Goal: Check status: Check status

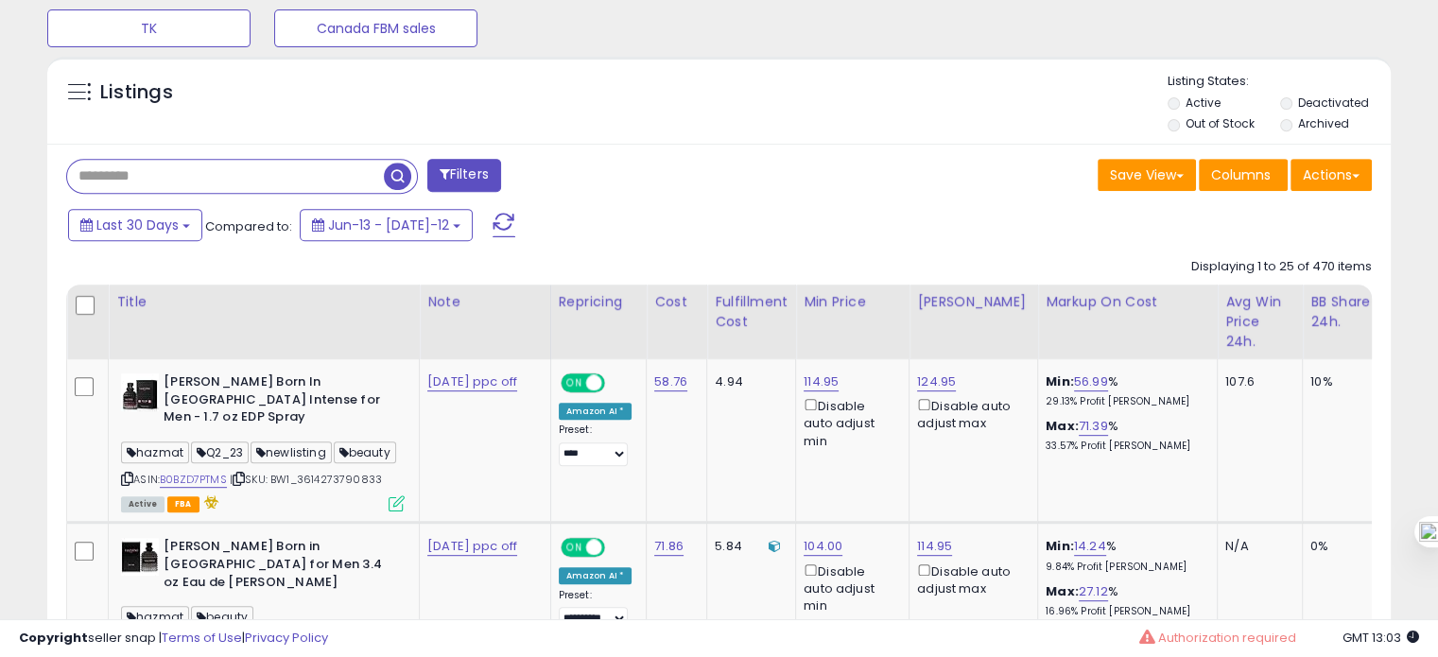
scroll to position [779, 0]
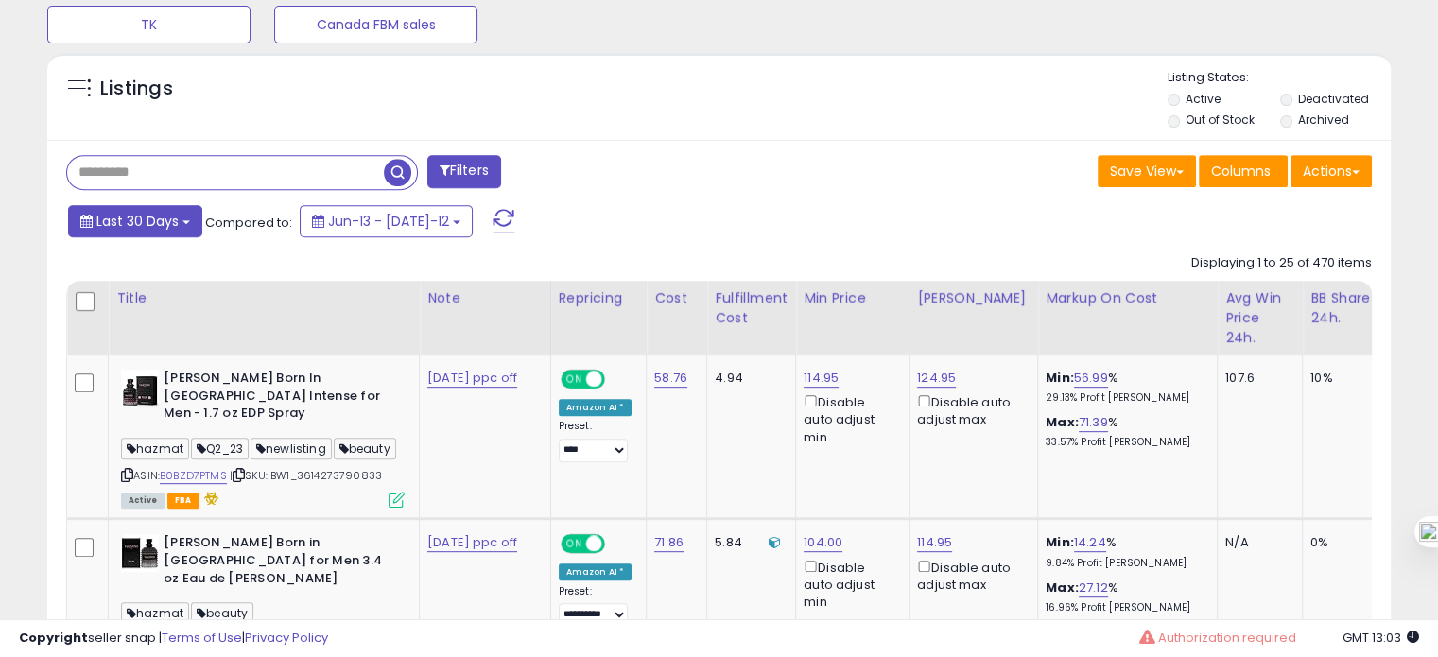
click at [154, 218] on span "Last 30 Days" at bounding box center [137, 221] width 82 height 19
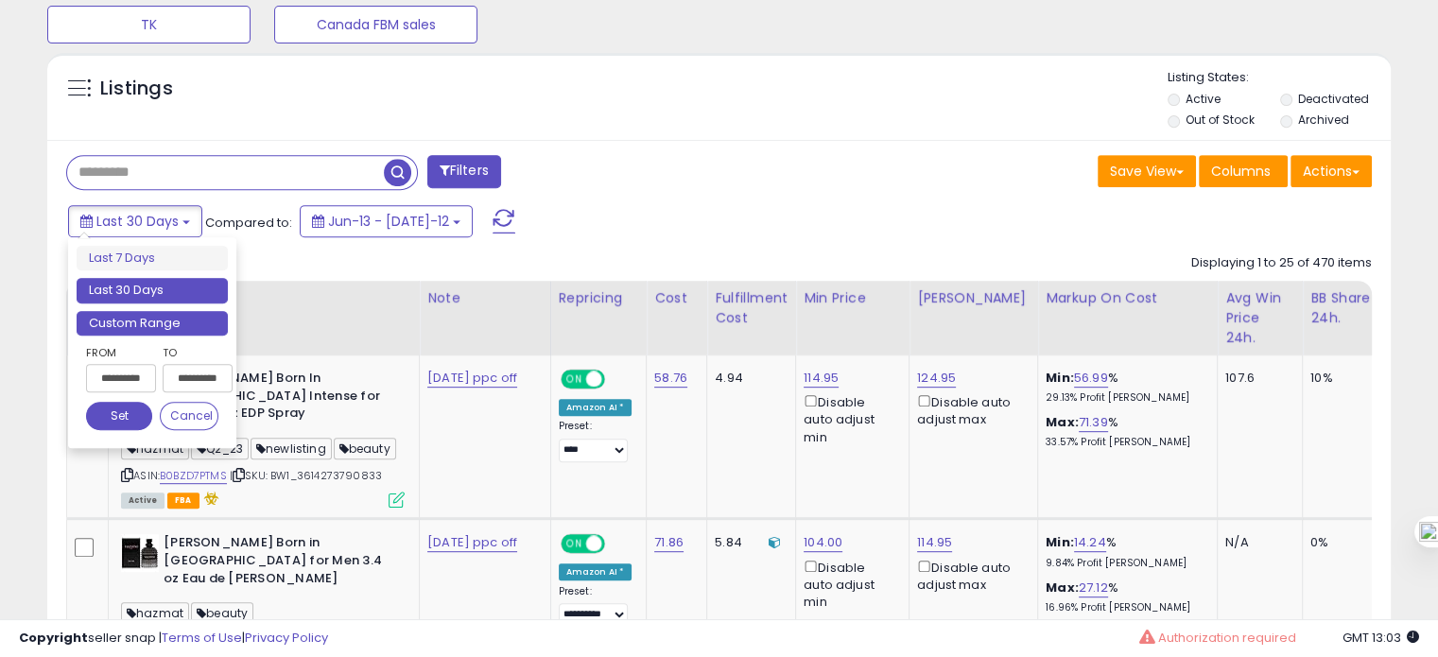
click at [154, 318] on li "Custom Range" at bounding box center [152, 324] width 151 height 26
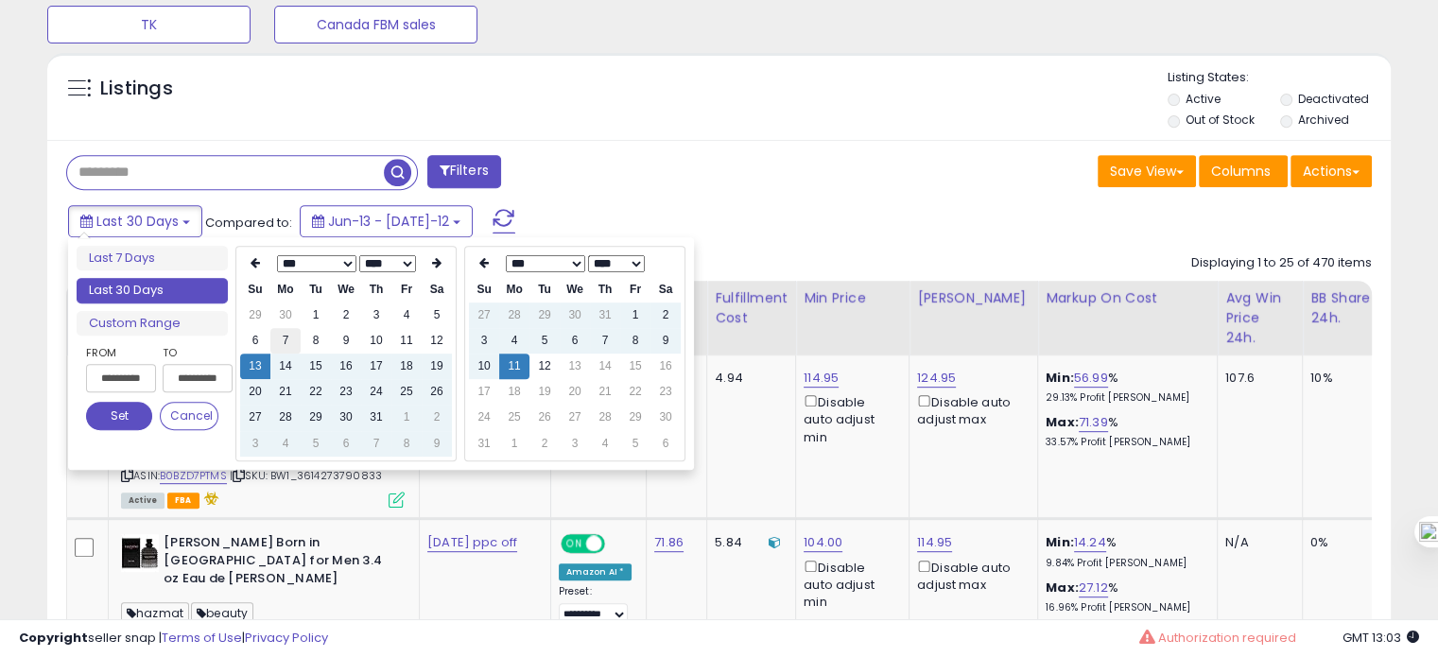
click at [274, 342] on td "7" at bounding box center [285, 341] width 30 height 26
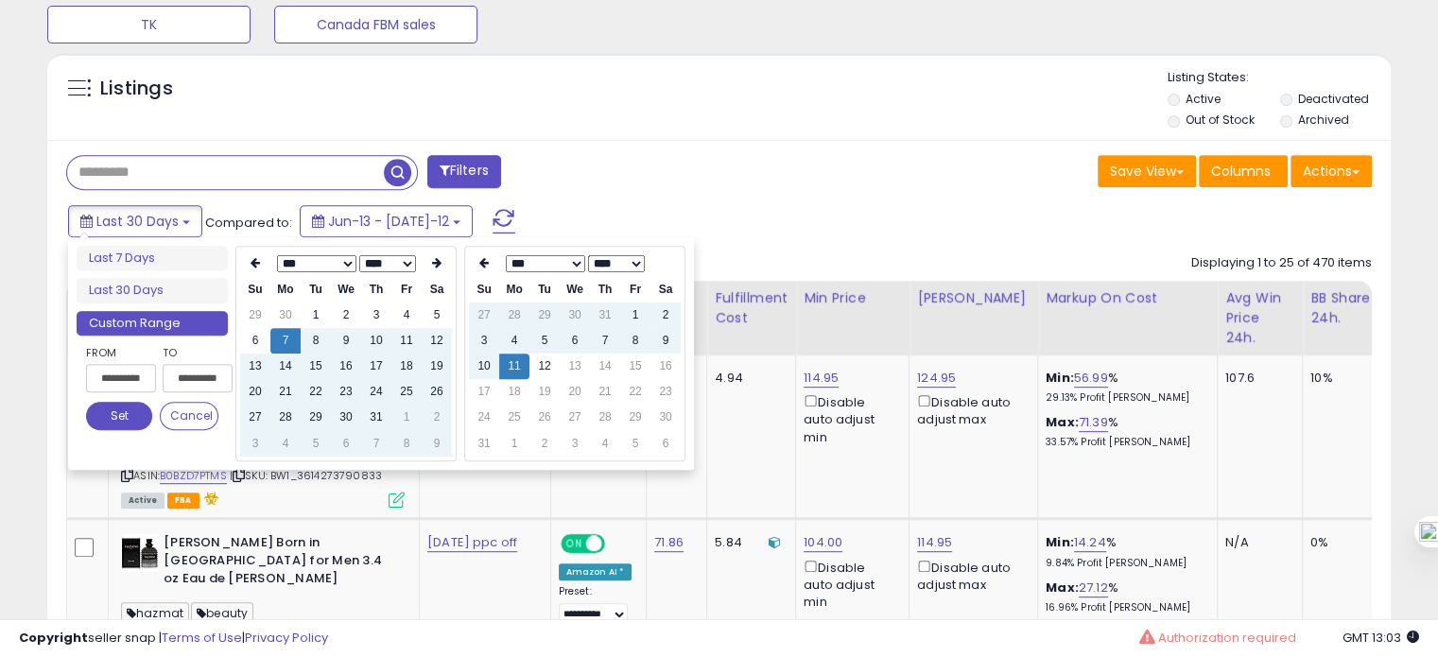
type input "**********"
click at [474, 356] on td "10" at bounding box center [484, 367] width 30 height 26
type input "**********"
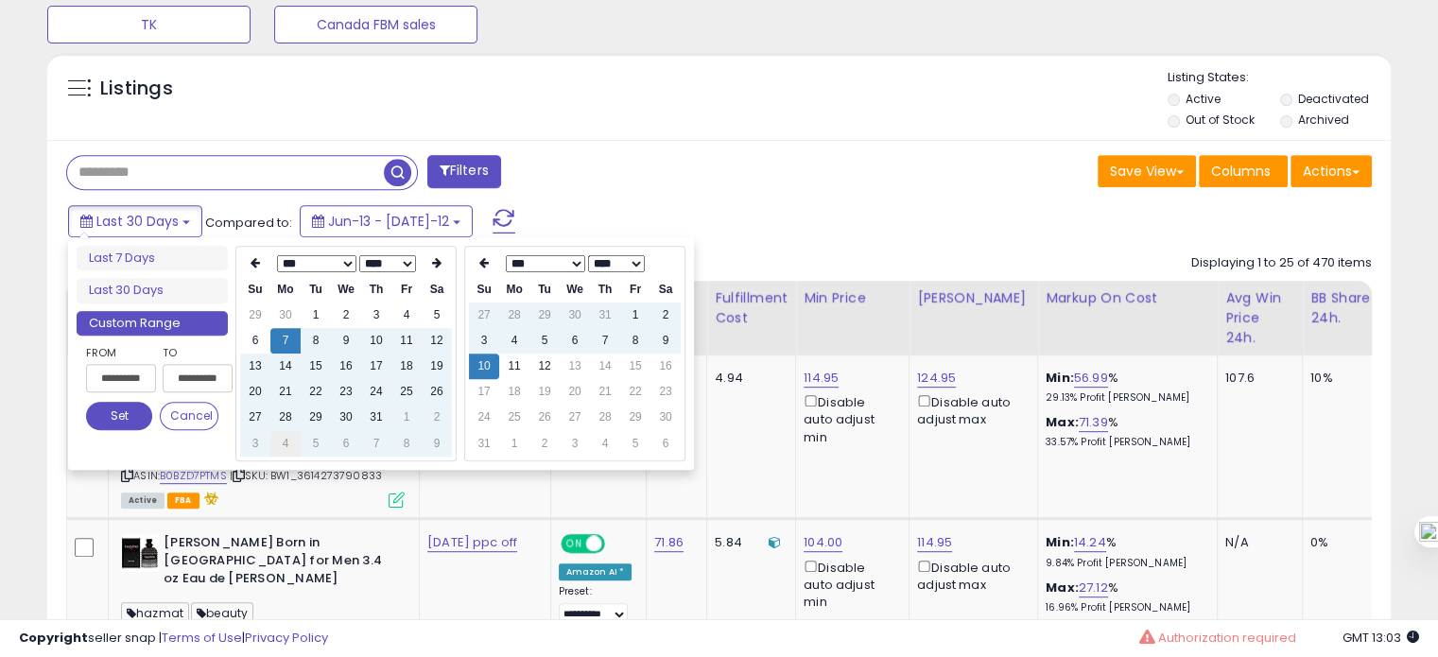
type input "**********"
click at [283, 439] on td "4" at bounding box center [285, 444] width 30 height 26
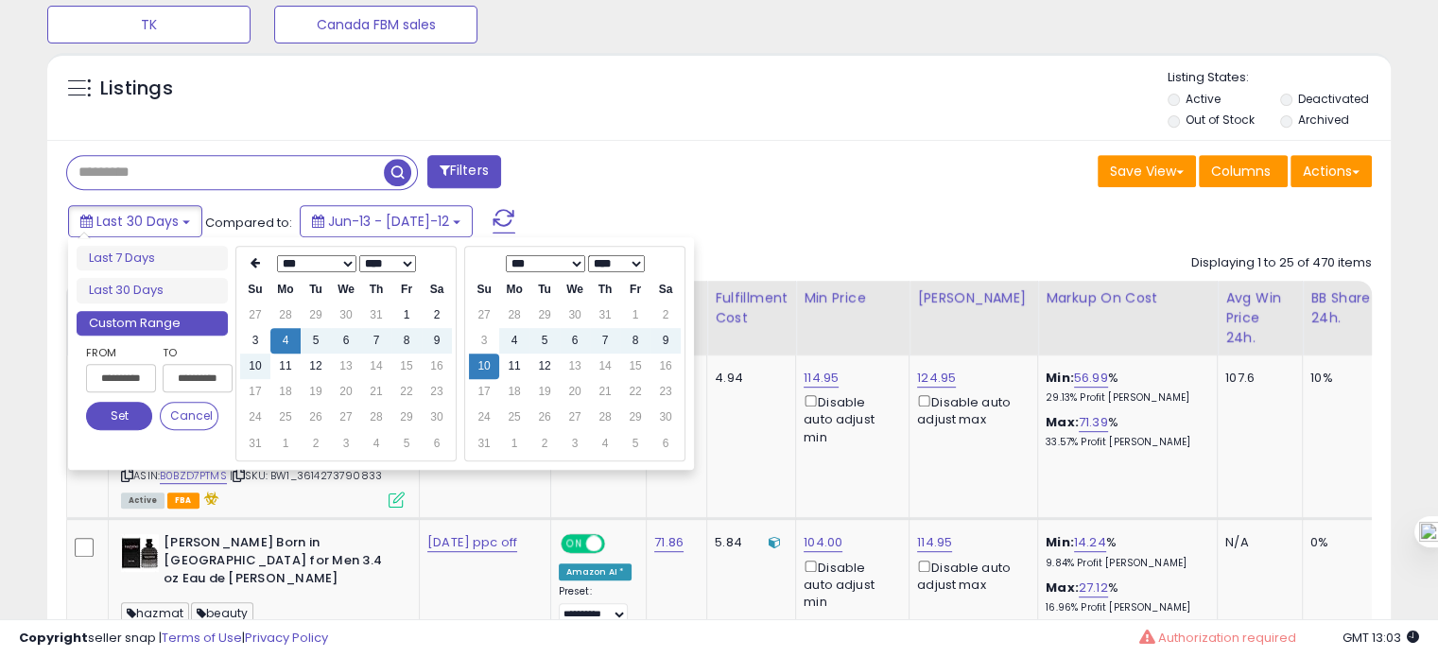
click at [129, 416] on button "Set" at bounding box center [119, 416] width 66 height 28
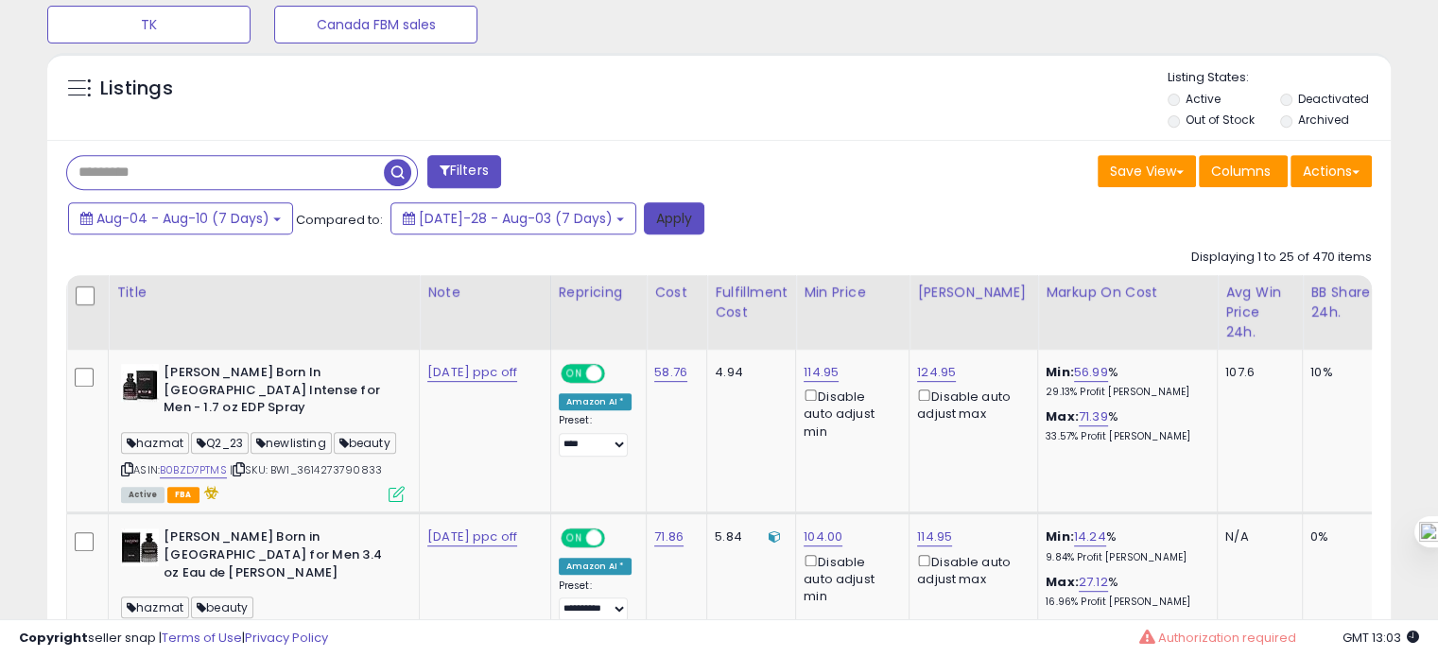
click at [649, 226] on button "Apply" at bounding box center [674, 218] width 61 height 32
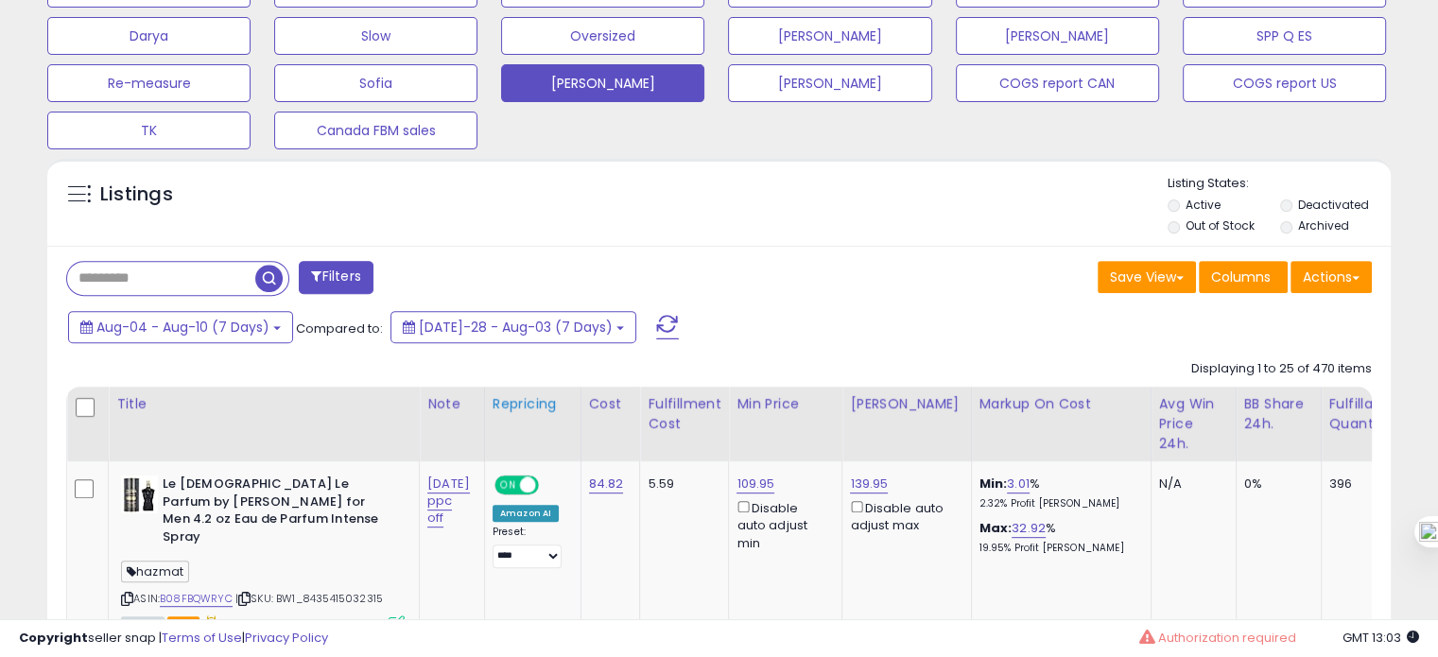
scroll to position [681, 0]
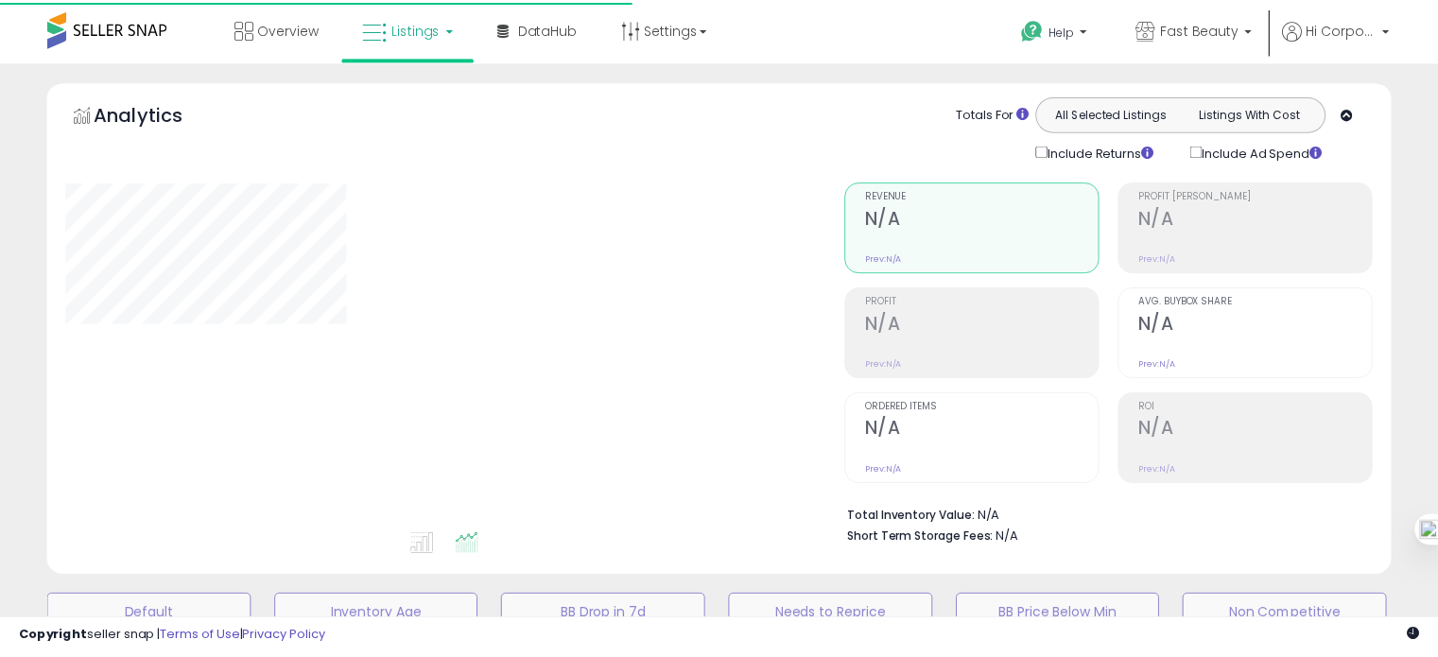
scroll to position [657, 0]
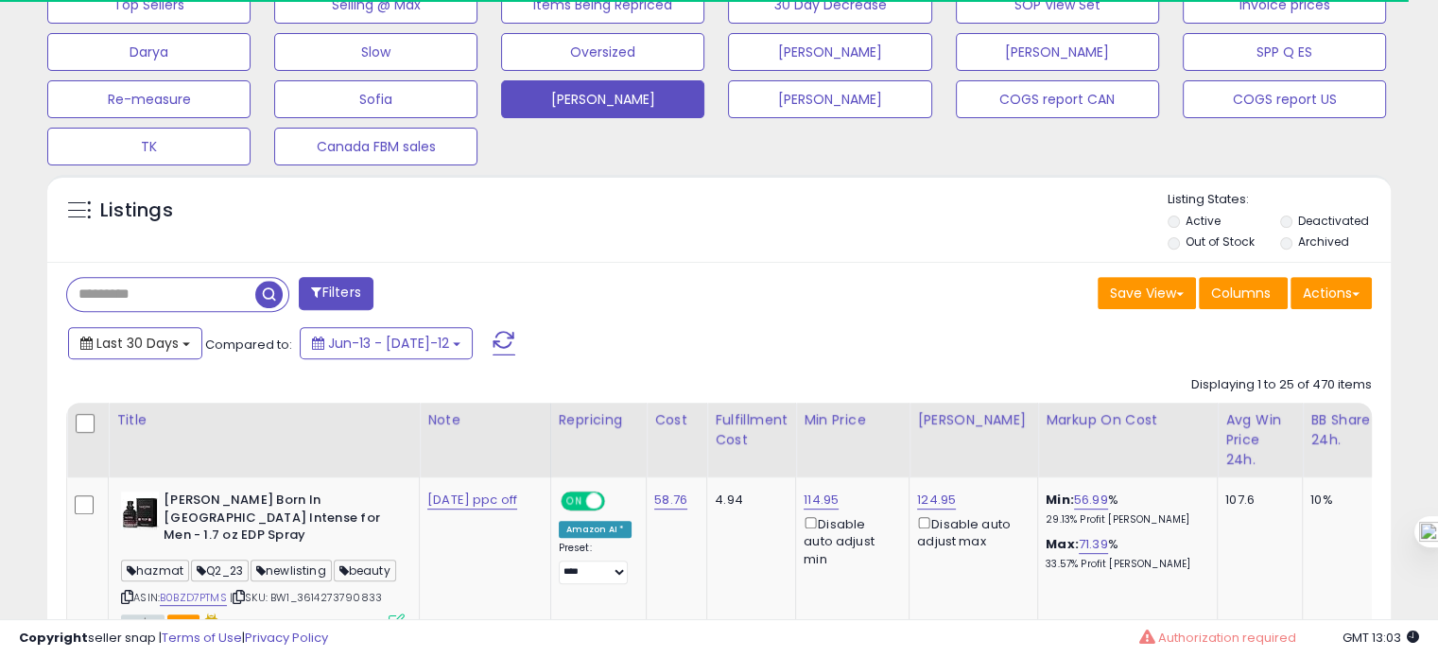
click at [157, 343] on span "Last 30 Days" at bounding box center [137, 343] width 82 height 19
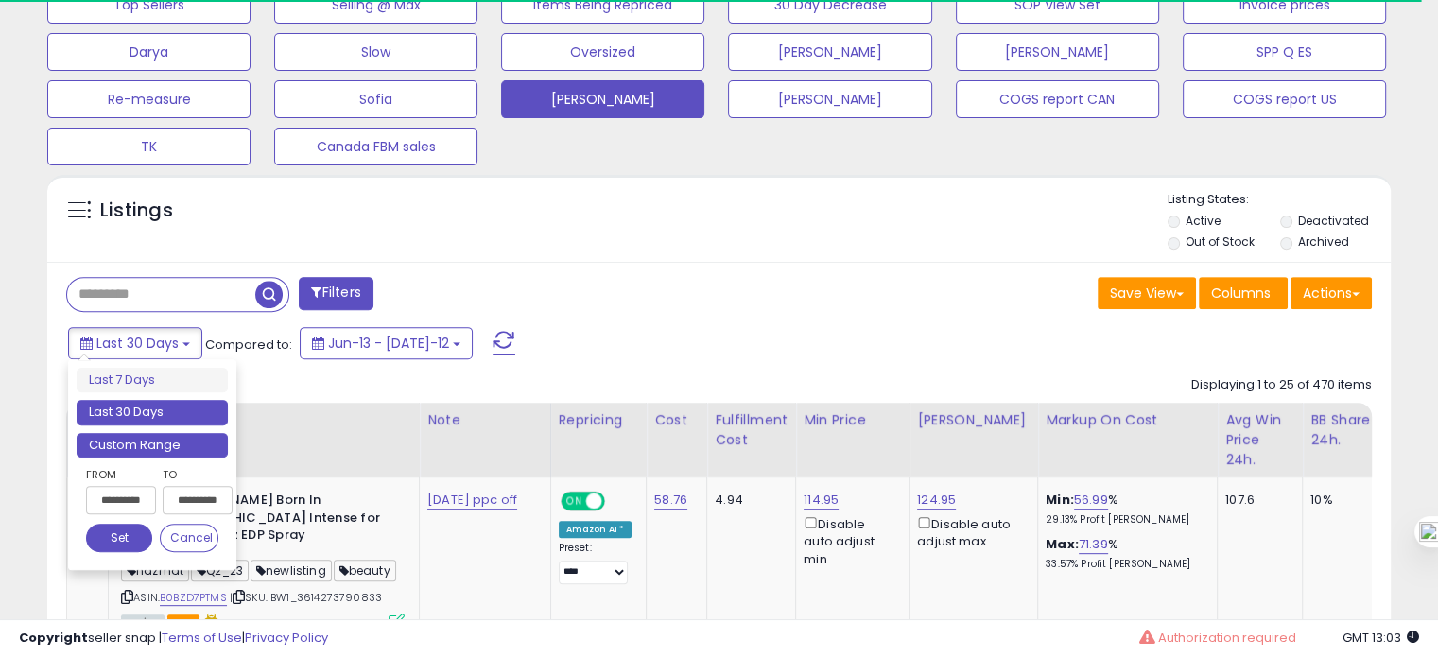
click at [158, 433] on li "Custom Range" at bounding box center [152, 446] width 151 height 26
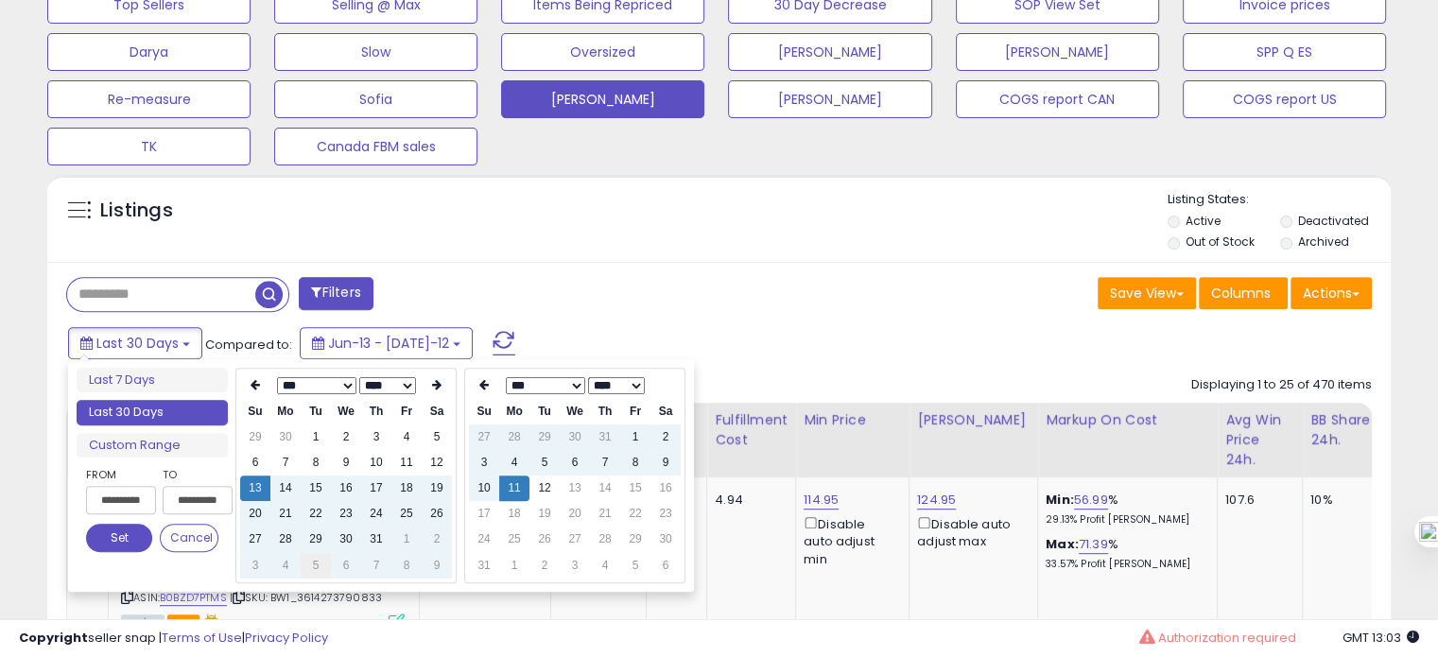
scroll to position [387, 777]
click at [292, 563] on td "4" at bounding box center [285, 566] width 30 height 26
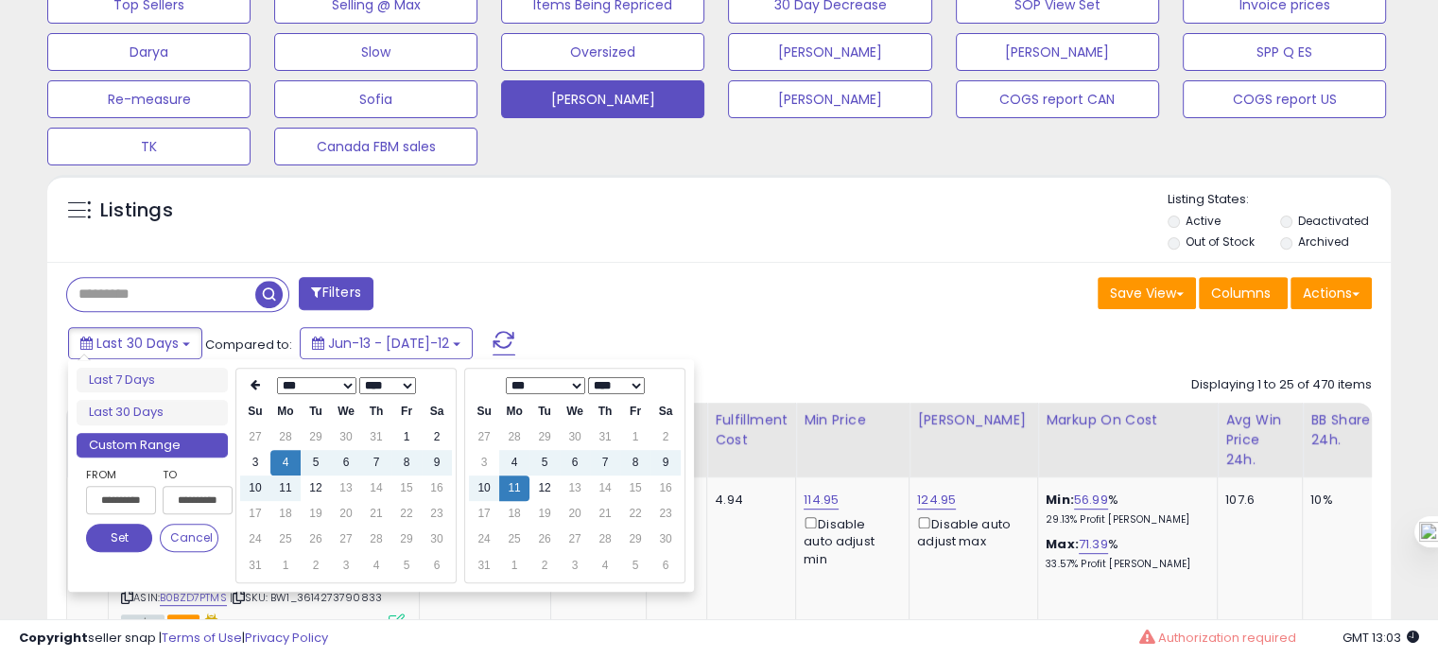
type input "**********"
click at [484, 486] on td "10" at bounding box center [484, 489] width 30 height 26
type input "**********"
click at [113, 536] on button "Set" at bounding box center [119, 538] width 66 height 28
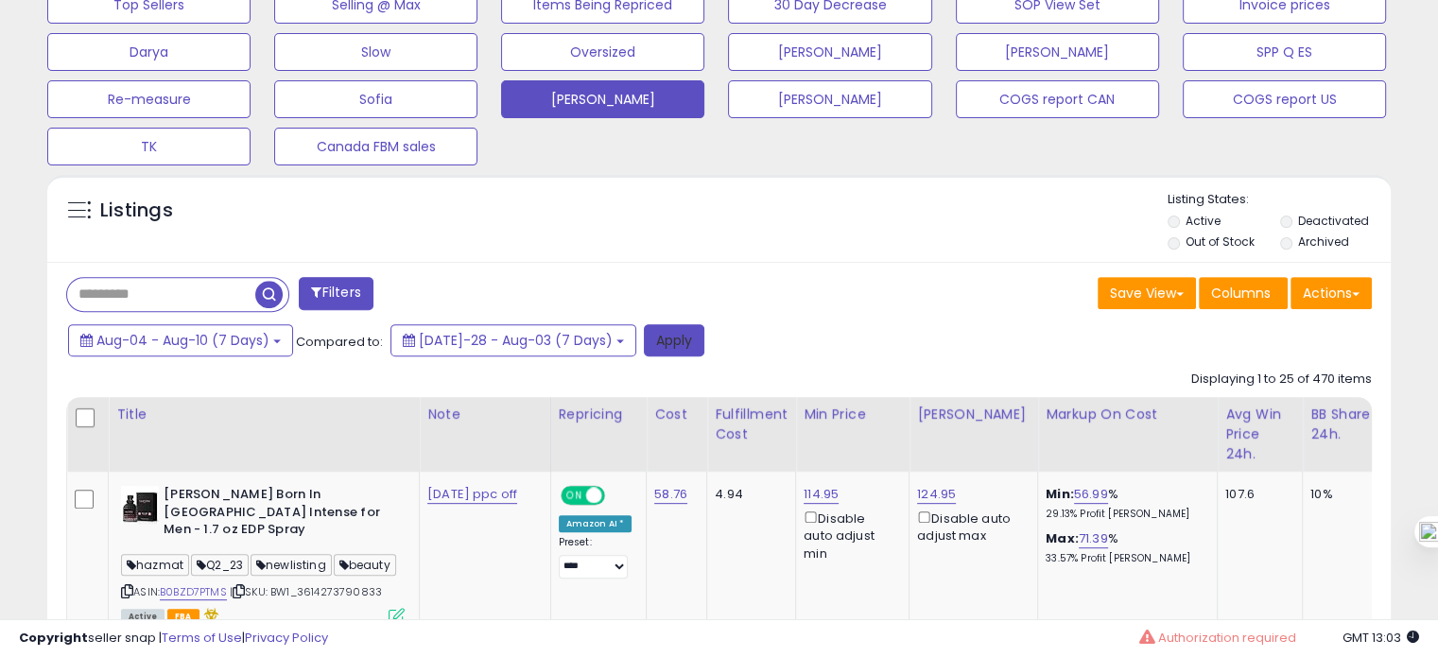
click at [651, 348] on button "Apply" at bounding box center [674, 340] width 61 height 32
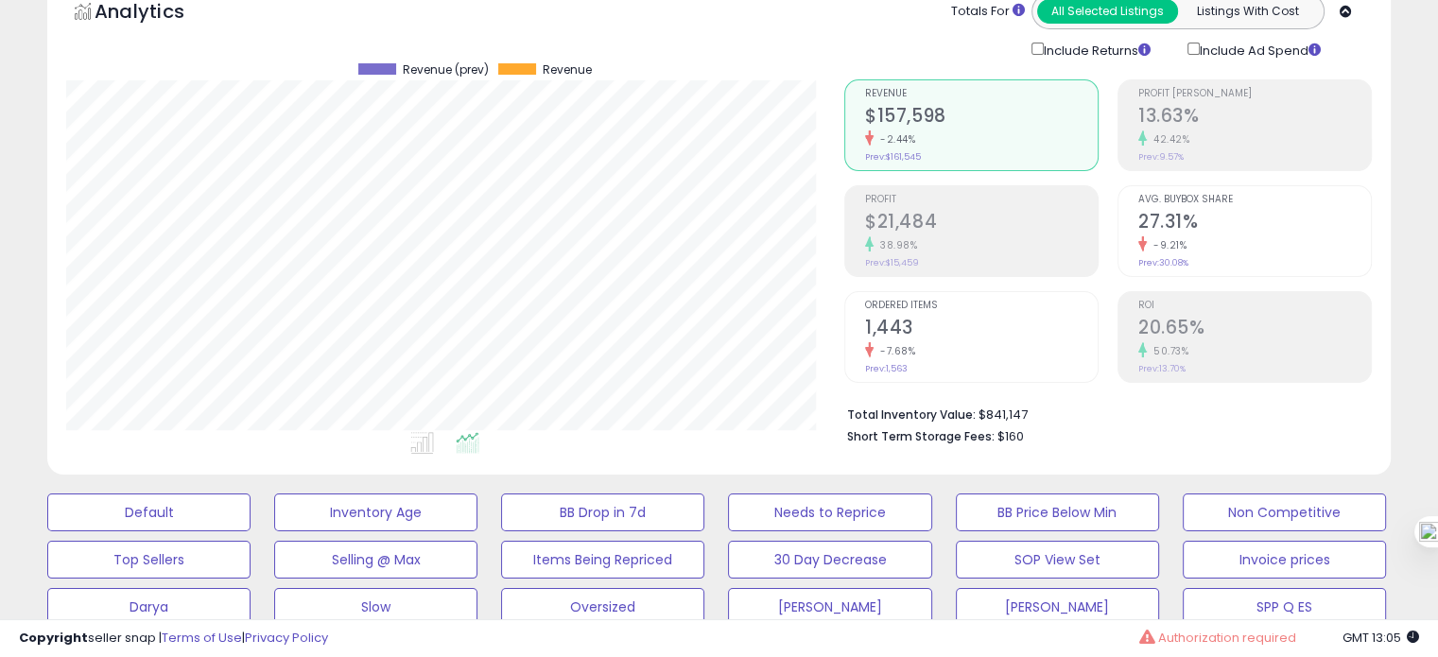
scroll to position [0, 0]
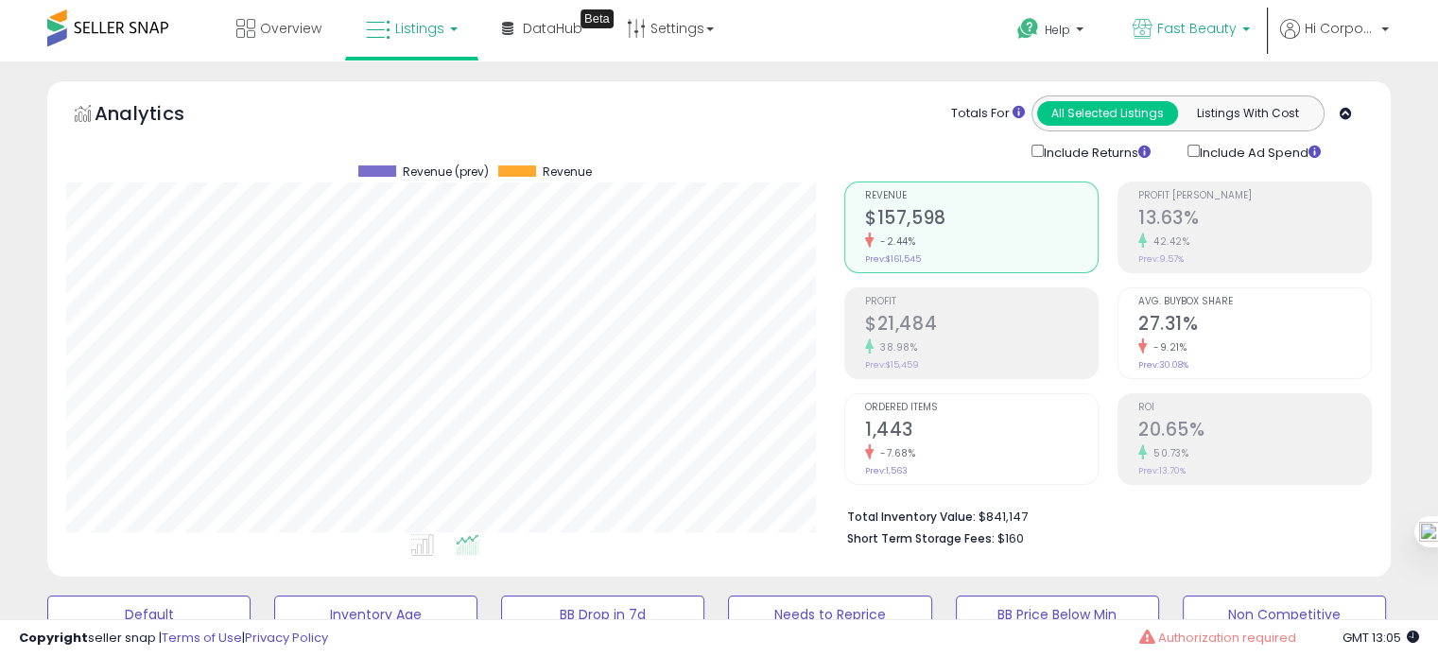
click at [1195, 32] on span "Fast Beauty" at bounding box center [1197, 28] width 79 height 19
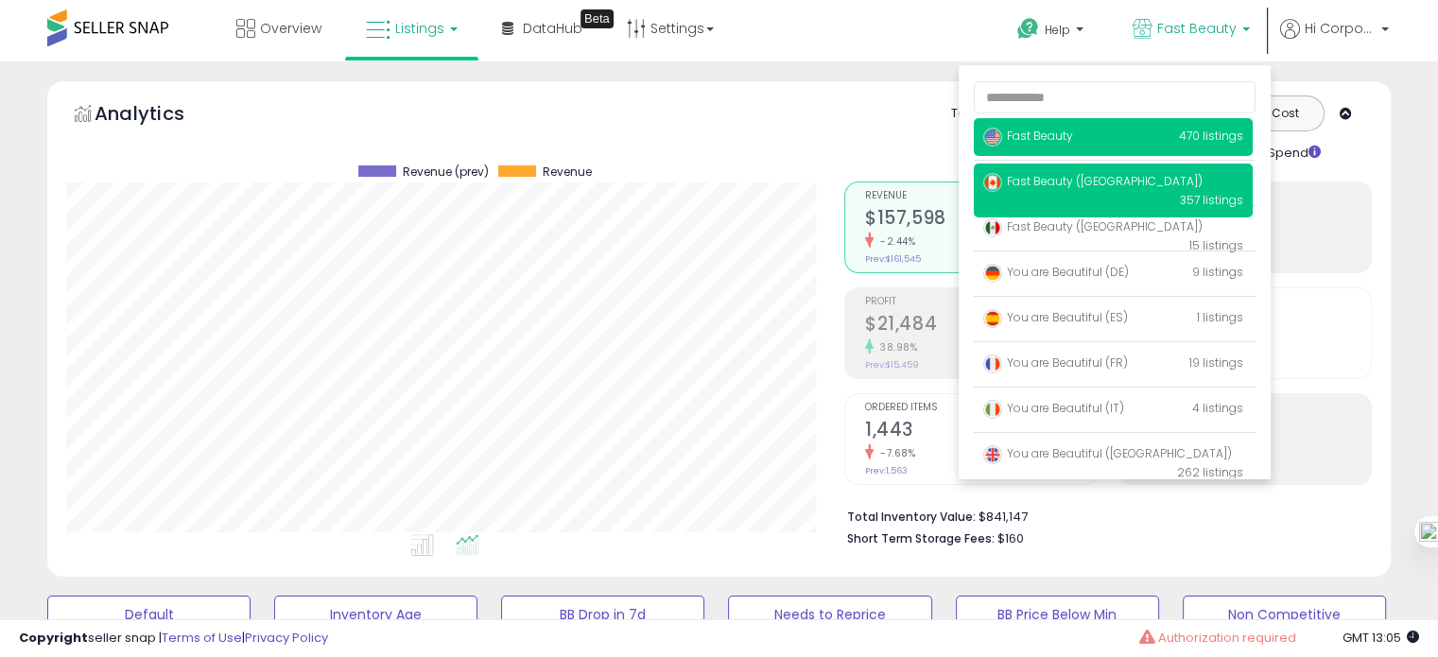
click at [1079, 184] on span "Fast Beauty ([GEOGRAPHIC_DATA])" at bounding box center [1093, 181] width 219 height 16
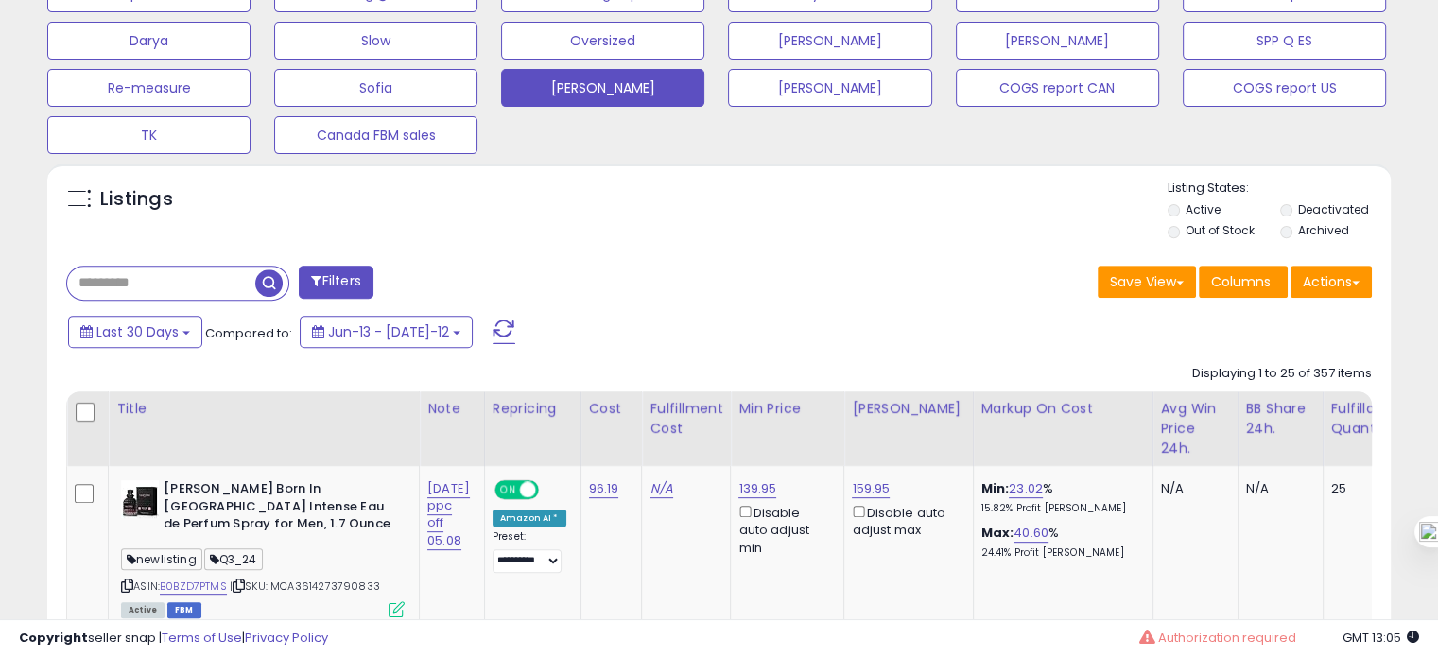
scroll to position [677, 0]
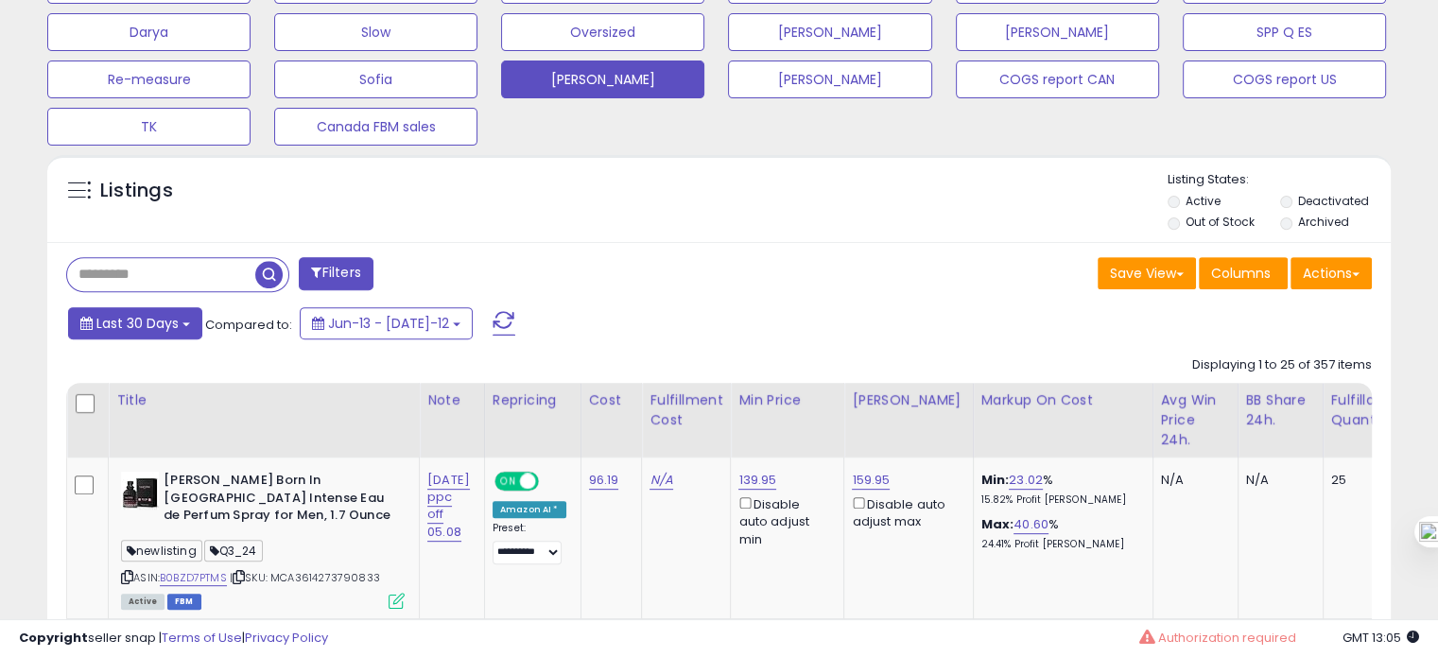
click at [141, 328] on span "Last 30 Days" at bounding box center [137, 323] width 82 height 19
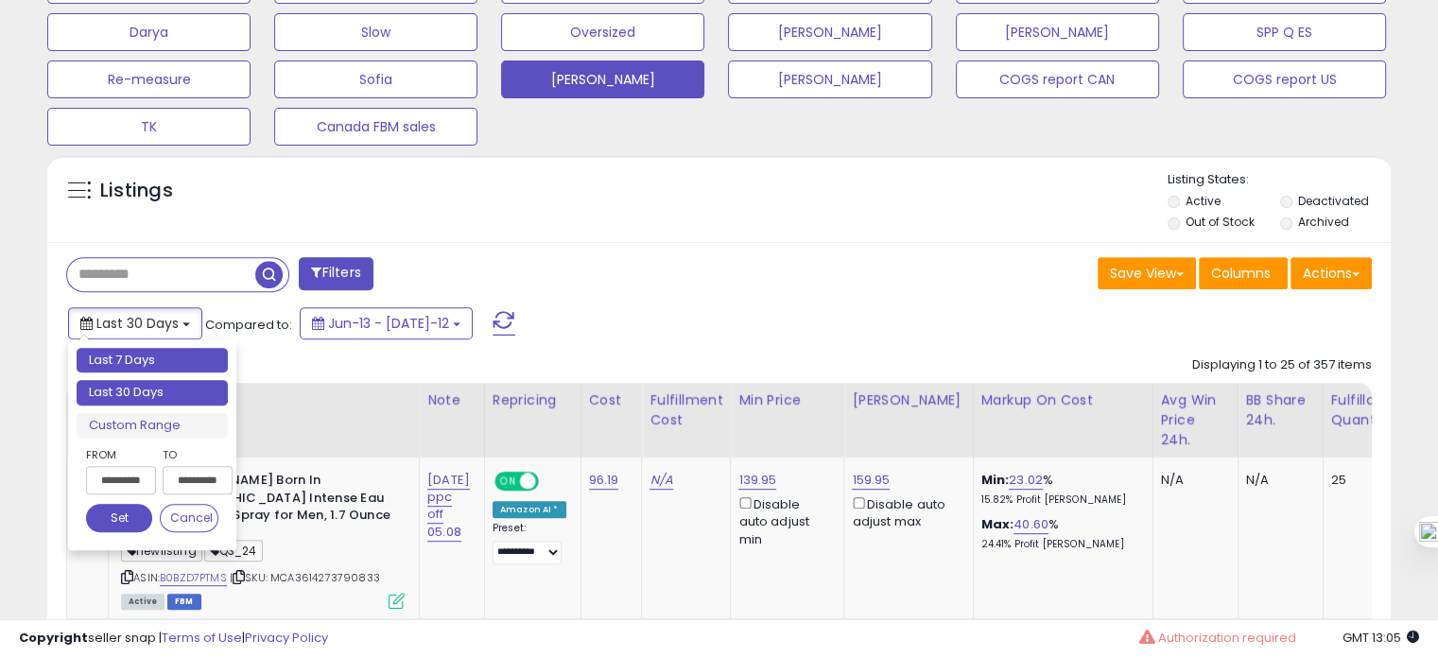
type input "**********"
click at [123, 364] on li "Last 7 Days" at bounding box center [152, 361] width 151 height 26
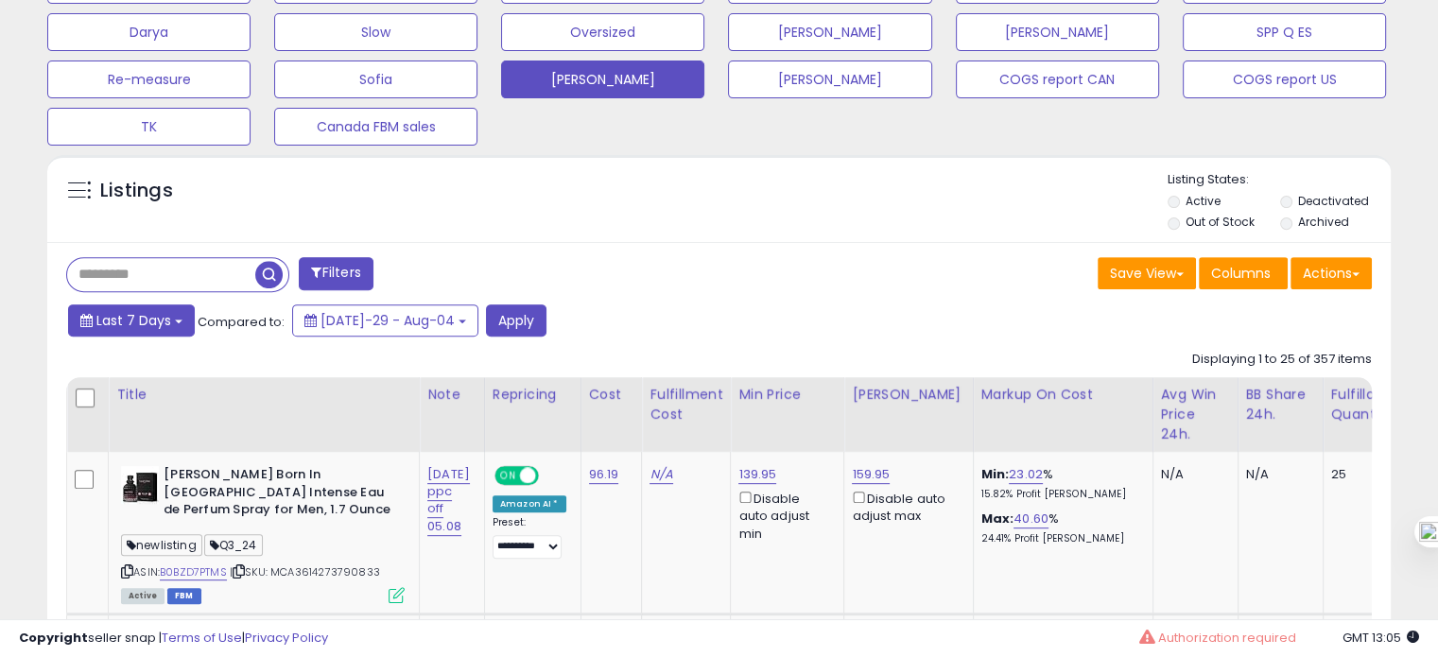
click at [157, 325] on span "Last 7 Days" at bounding box center [133, 320] width 75 height 19
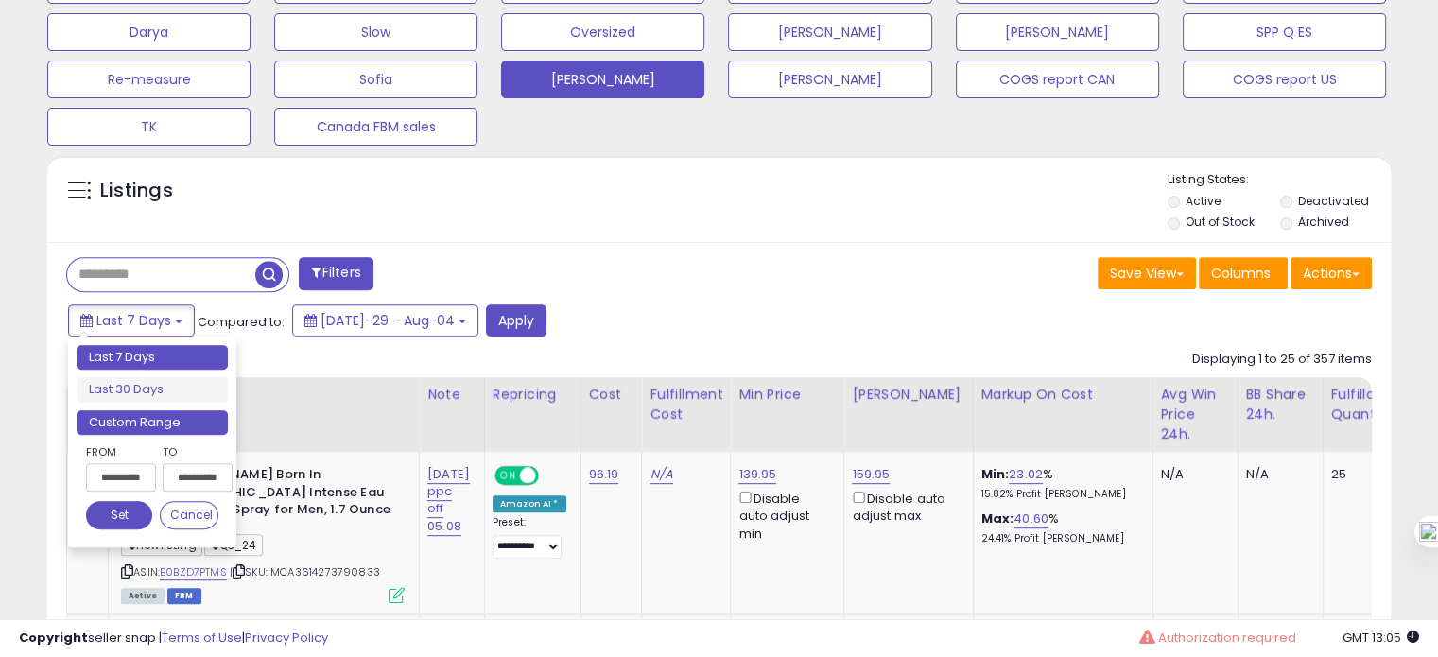
click at [165, 417] on li "Custom Range" at bounding box center [152, 423] width 151 height 26
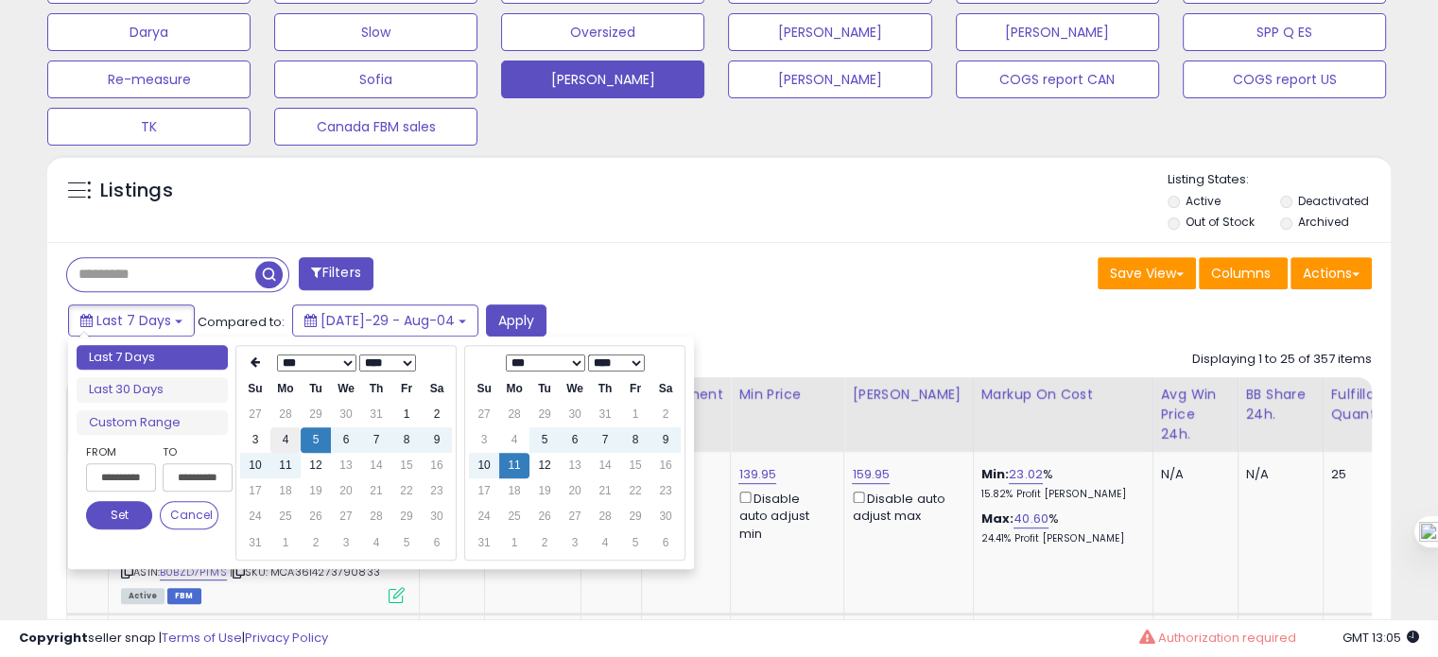
click at [285, 436] on td "4" at bounding box center [285, 440] width 30 height 26
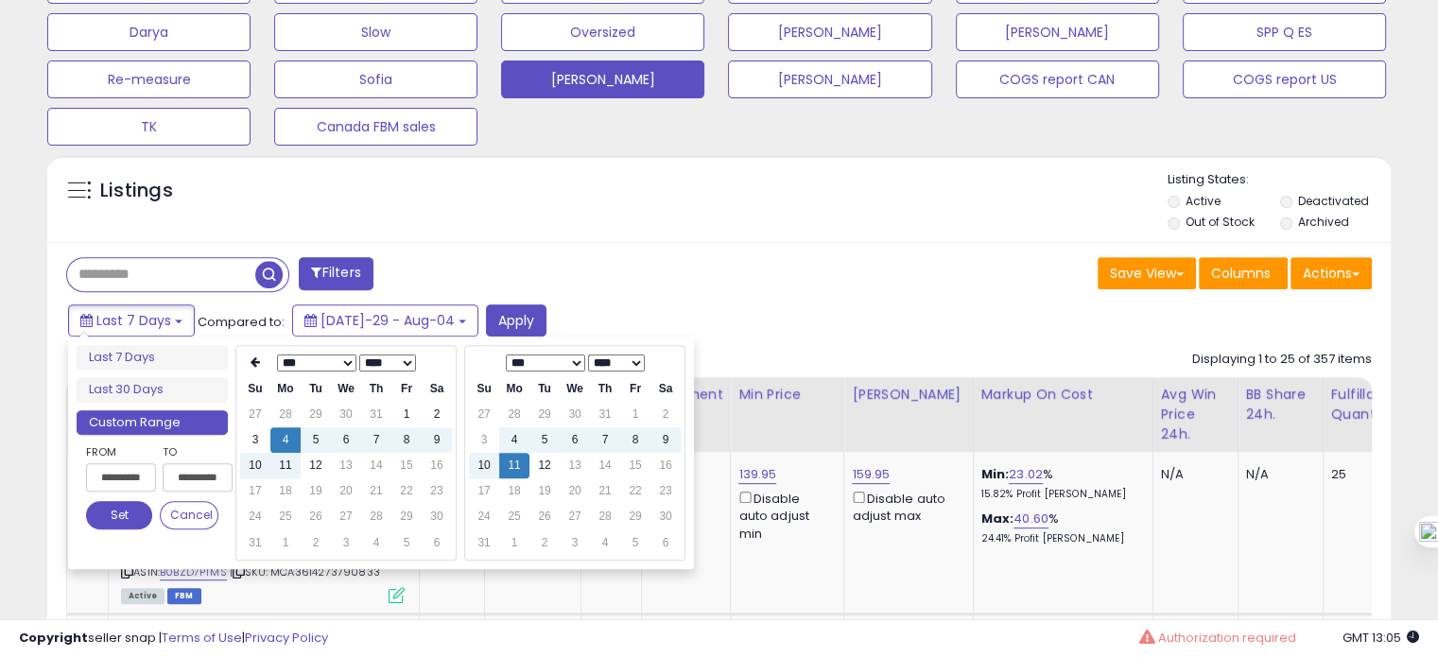
type input "**********"
click at [483, 458] on td "10" at bounding box center [484, 466] width 30 height 26
click at [120, 514] on button "Set" at bounding box center [119, 515] width 66 height 28
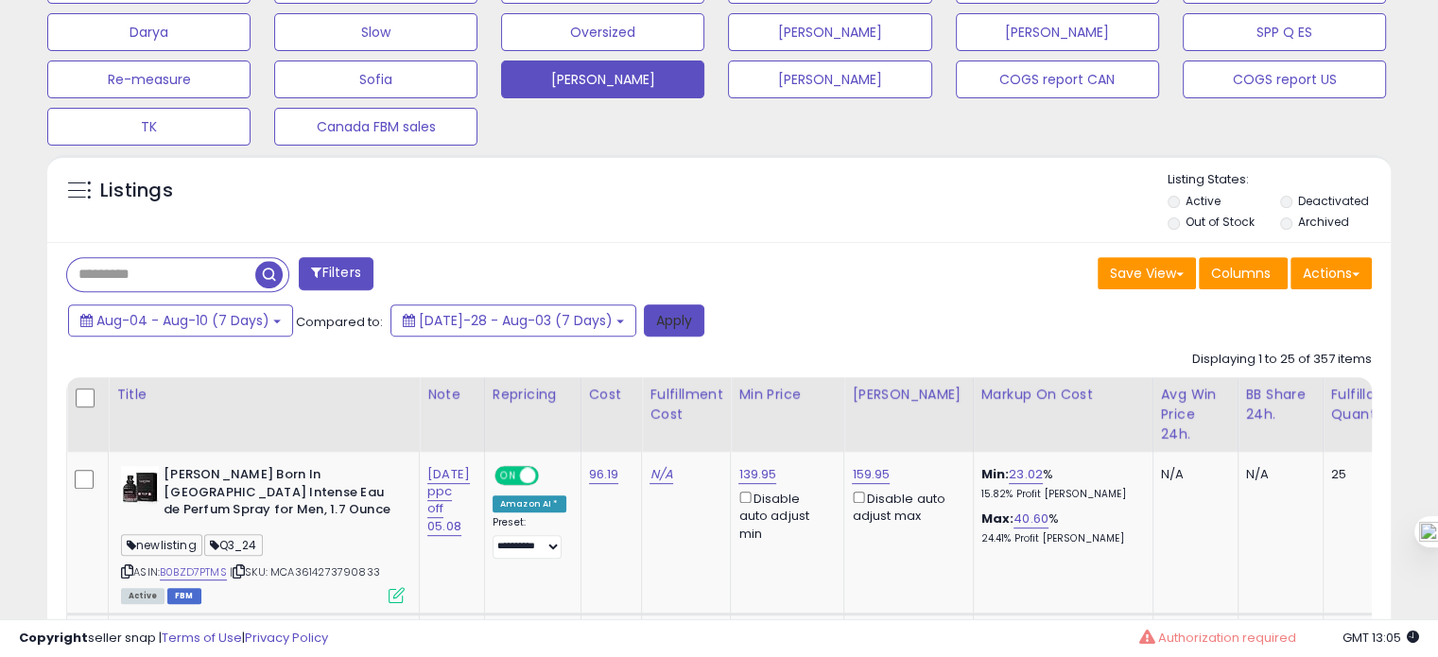
click at [644, 320] on button "Apply" at bounding box center [674, 321] width 61 height 32
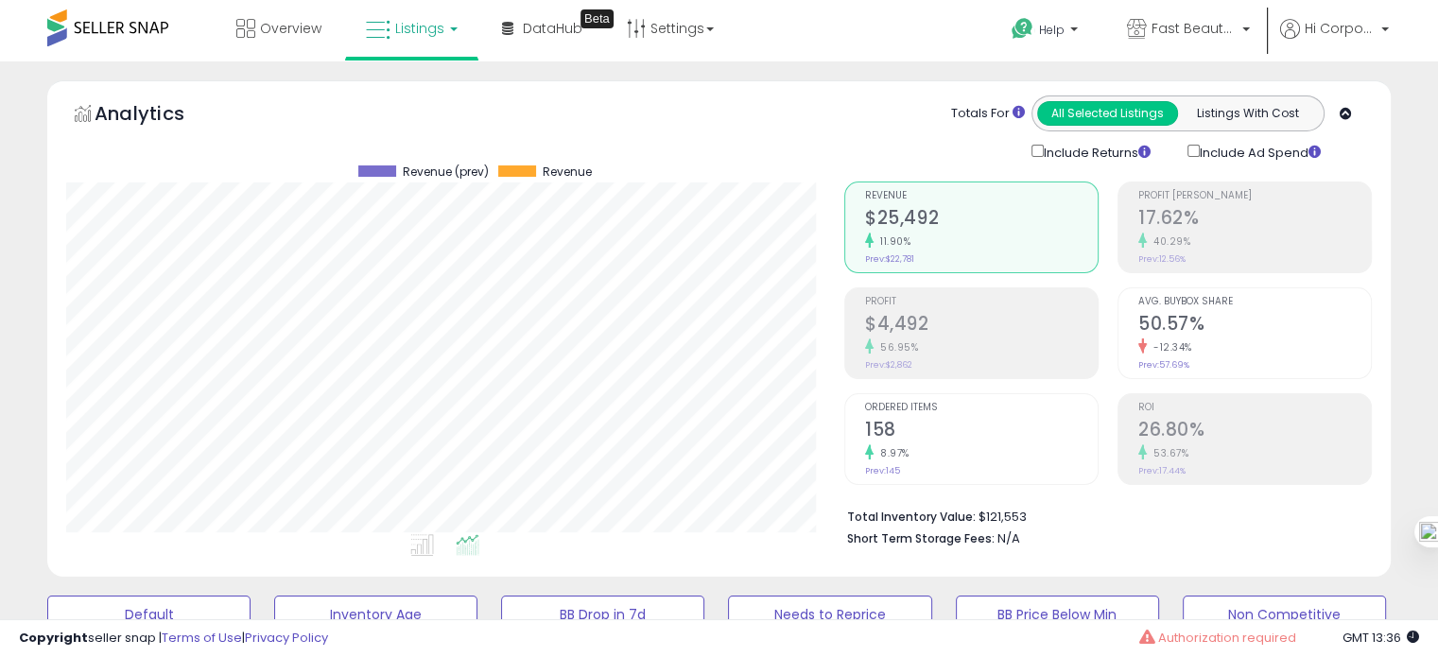
scroll to position [0, 0]
click at [1173, 17] on link "Fast Beauty ([GEOGRAPHIC_DATA])" at bounding box center [1188, 30] width 151 height 61
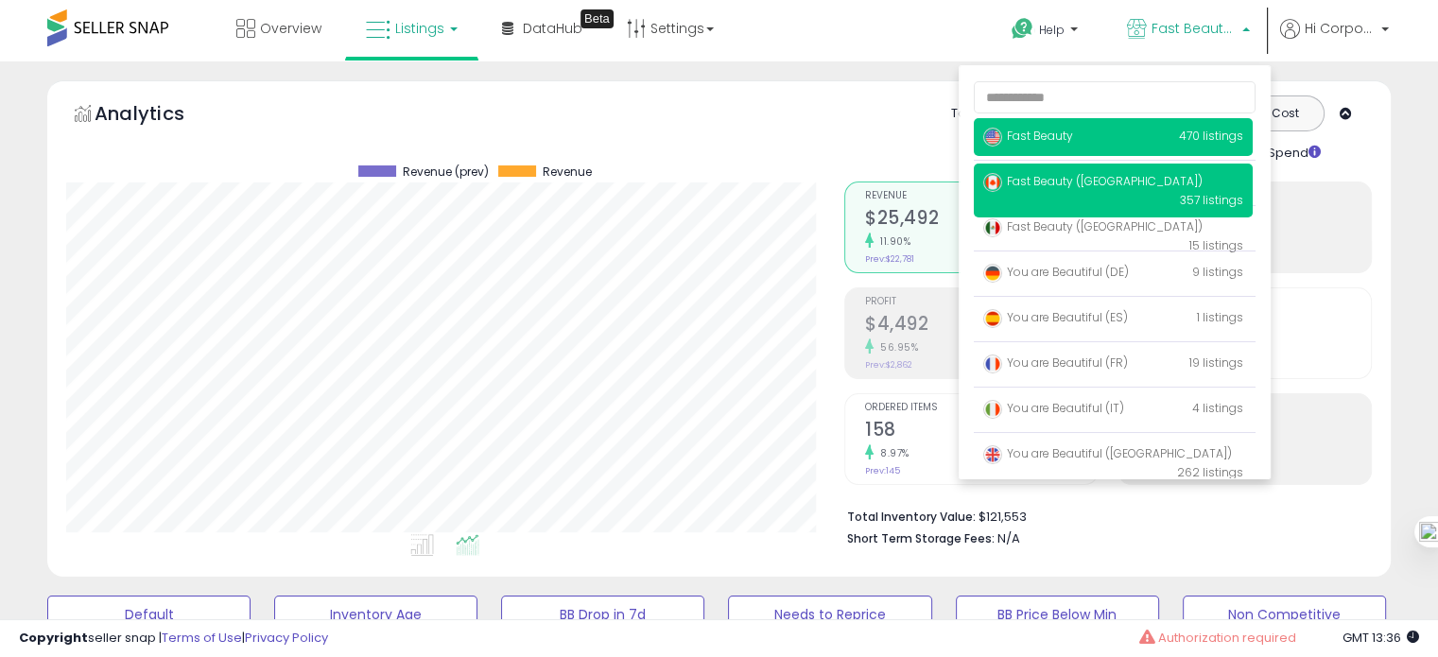
click at [1057, 134] on span "Fast Beauty" at bounding box center [1029, 136] width 90 height 16
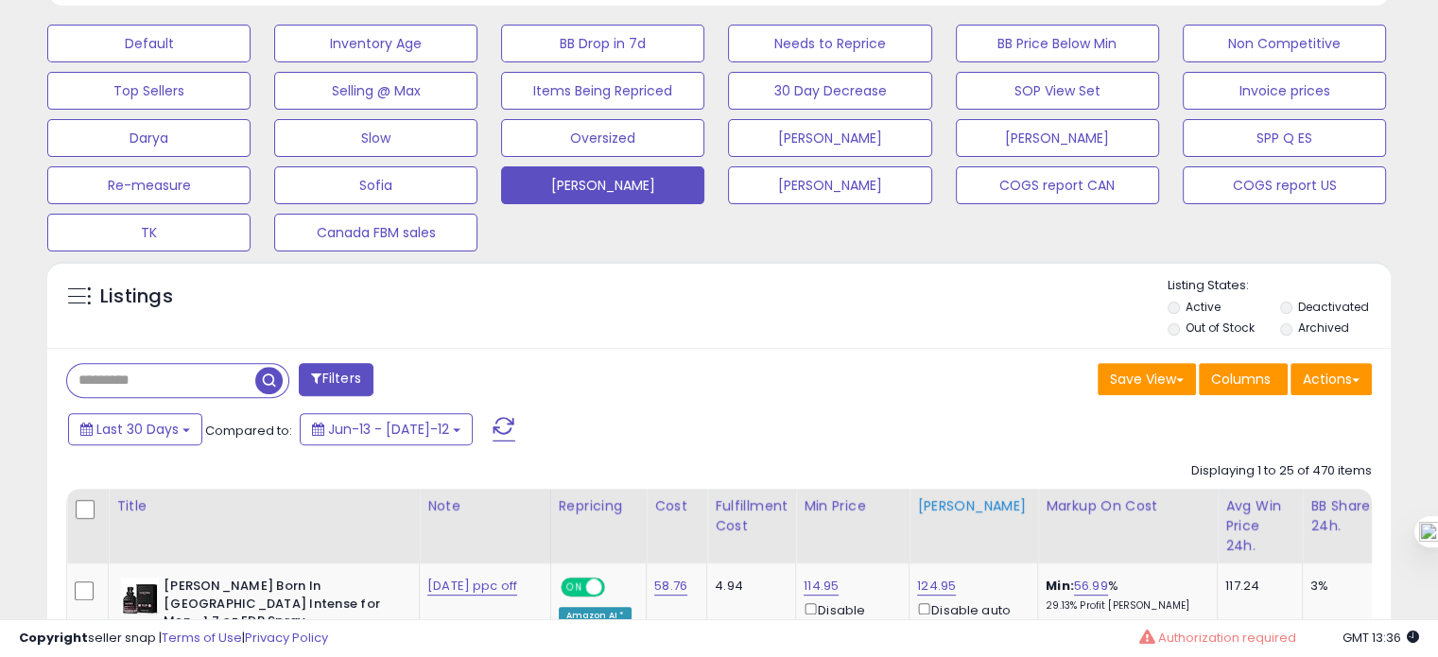
scroll to position [570, 0]
